Goal: Task Accomplishment & Management: Use online tool/utility

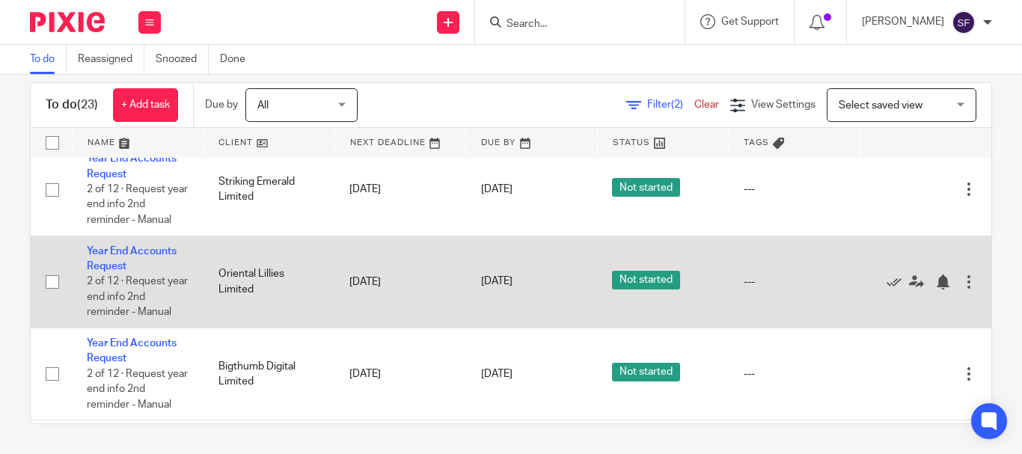
scroll to position [1525, 0]
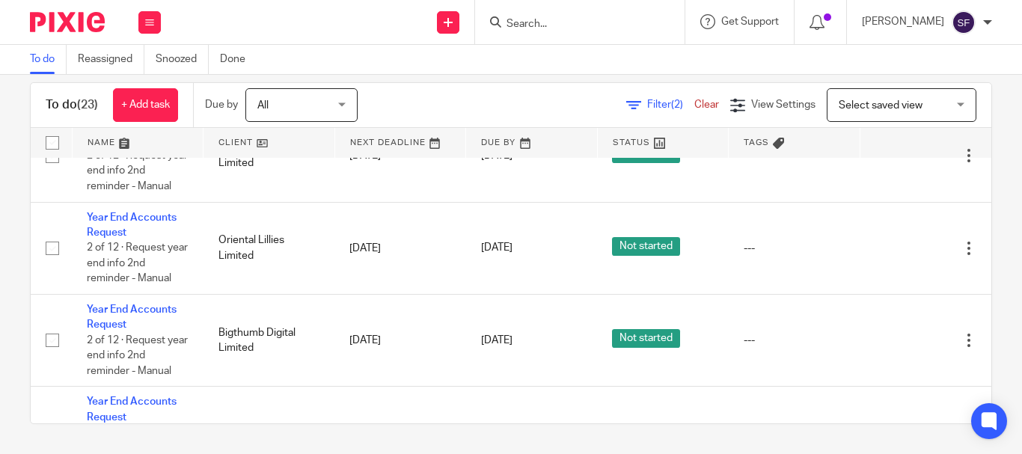
click at [598, 36] on div at bounding box center [579, 22] width 209 height 44
click at [595, 23] on input "Search" at bounding box center [572, 24] width 135 height 13
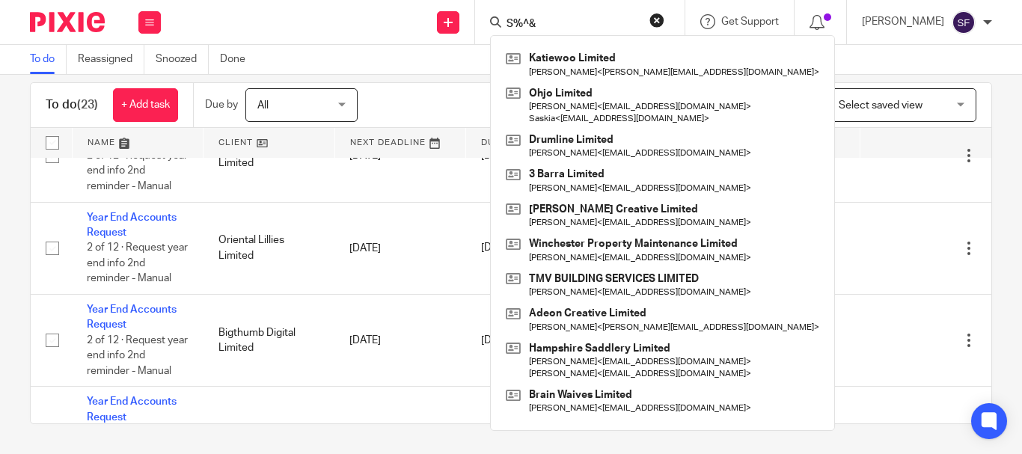
click at [563, 25] on input "S%^&" at bounding box center [572, 24] width 135 height 13
click at [586, 26] on input "S&" at bounding box center [572, 24] width 135 height 13
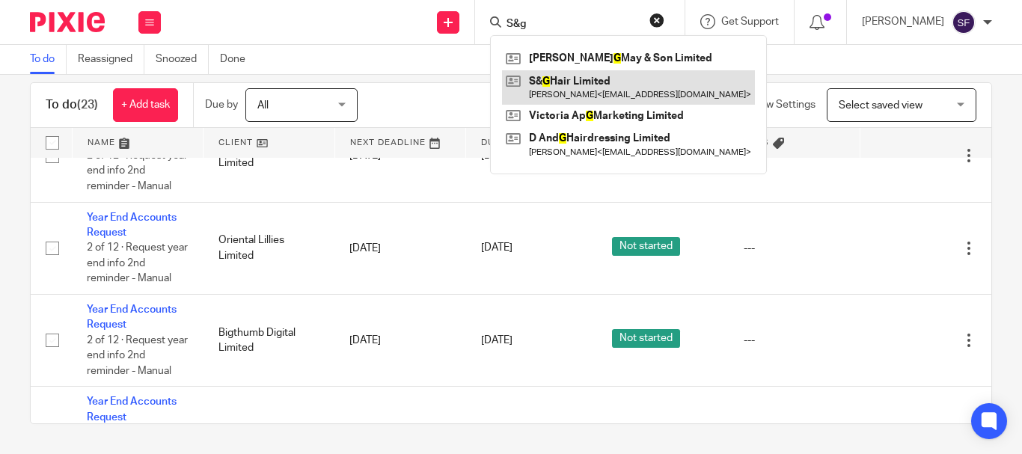
type input "S&g"
click at [586, 94] on link at bounding box center [628, 87] width 253 height 34
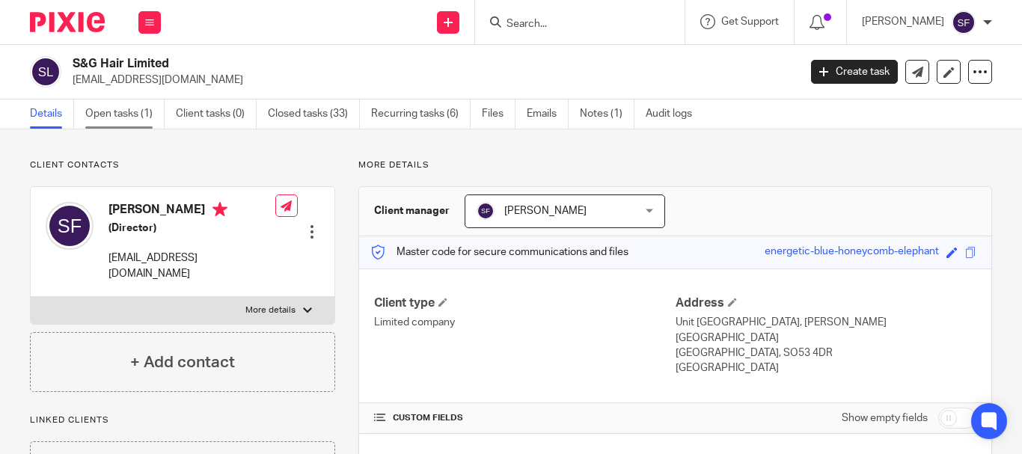
click at [137, 122] on link "Open tasks (1)" at bounding box center [124, 114] width 79 height 29
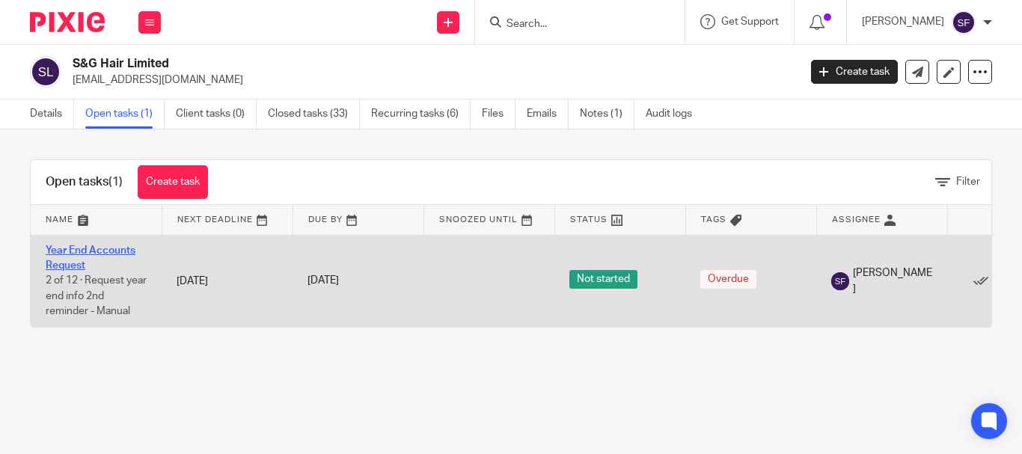
click at [95, 247] on link "Year End Accounts Request" at bounding box center [91, 257] width 90 height 25
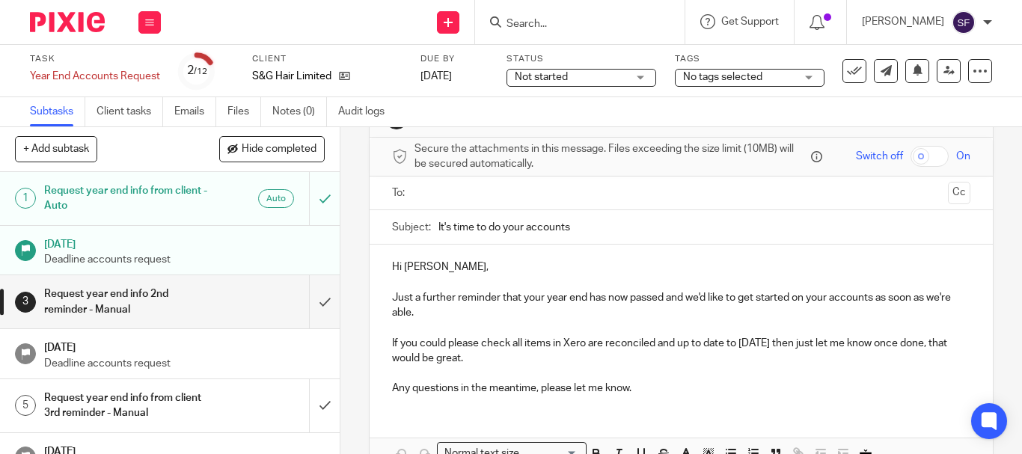
scroll to position [75, 0]
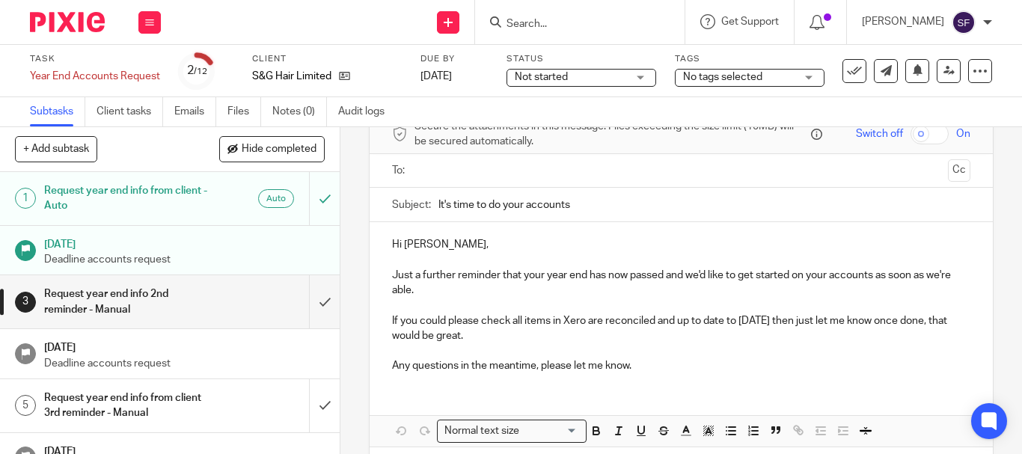
click at [425, 168] on input "text" at bounding box center [680, 170] width 521 height 17
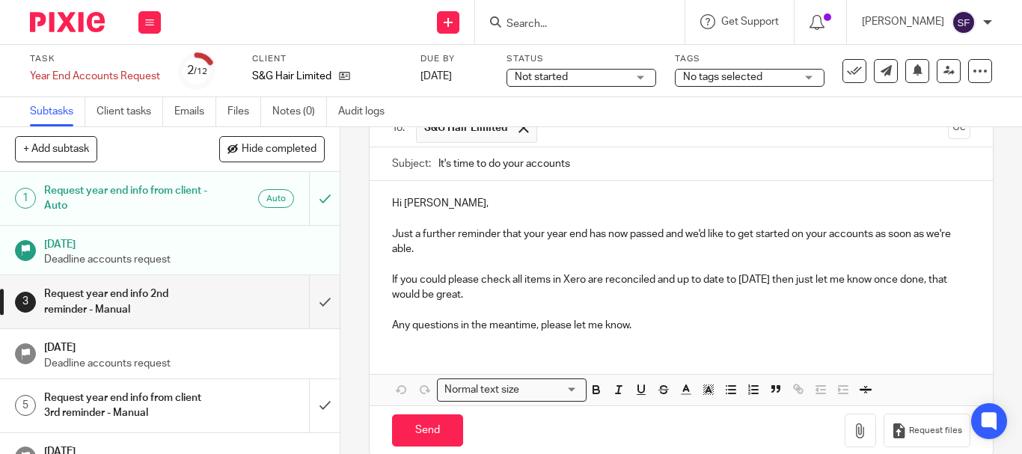
scroll to position [143, 0]
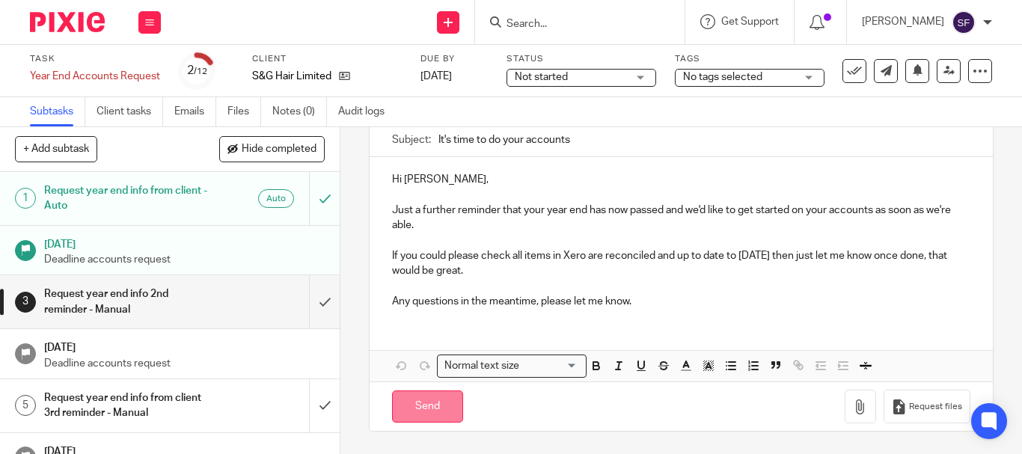
click at [411, 422] on input "Send" at bounding box center [427, 407] width 71 height 32
type input "Sent"
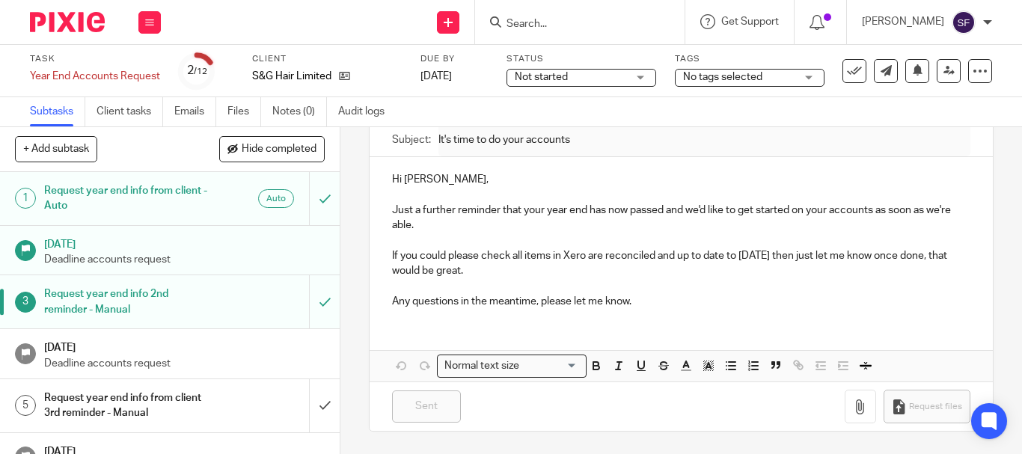
click at [577, 18] on input "Search" at bounding box center [572, 24] width 135 height 13
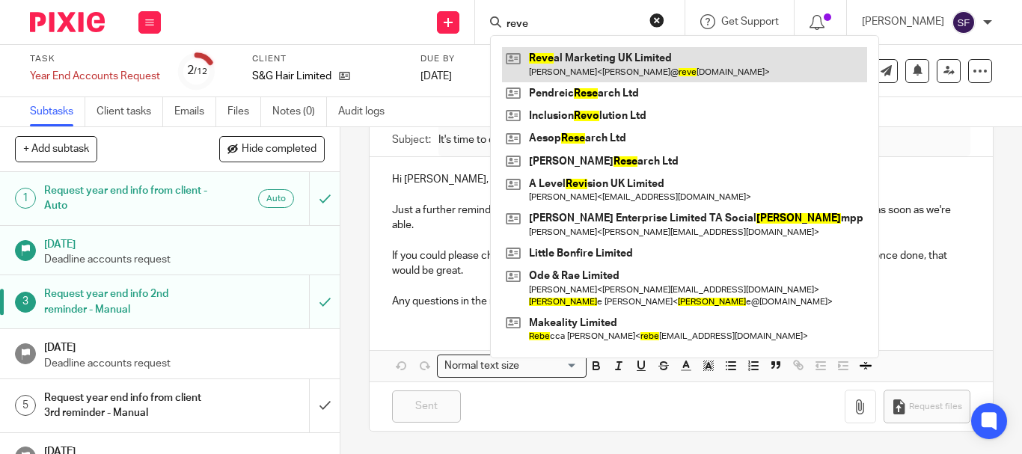
type input "reve"
click at [621, 76] on link at bounding box center [684, 64] width 365 height 34
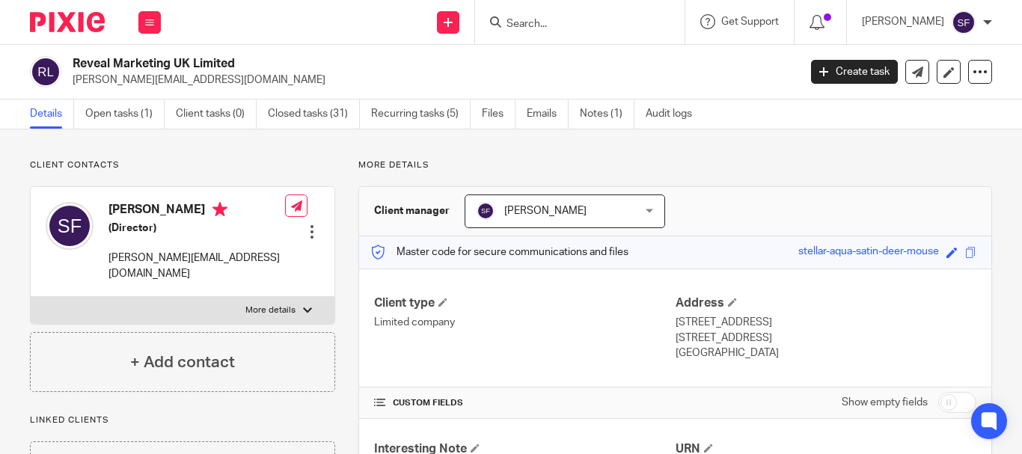
drag, startPoint x: 85, startPoint y: 79, endPoint x: 209, endPoint y: 81, distance: 124.2
click at [235, 77] on div "Reveal Marketing UK Limited siobhan@revealmarketinguk.com" at bounding box center [409, 71] width 759 height 31
copy p "siobhan@revealmarketinguk.com"
